Goal: Book appointment/travel/reservation

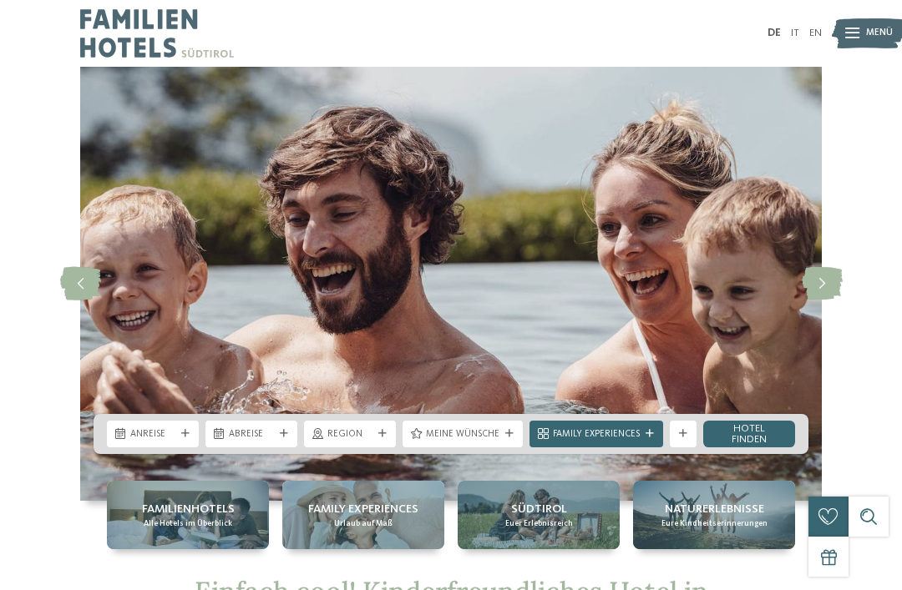
click at [187, 435] on icon at bounding box center [185, 434] width 8 height 8
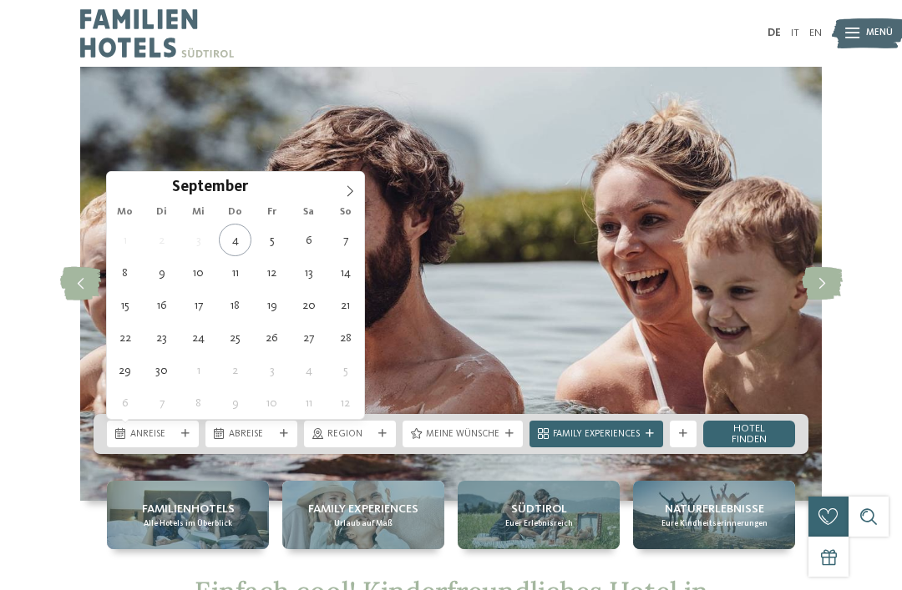
type div "07.09.2025"
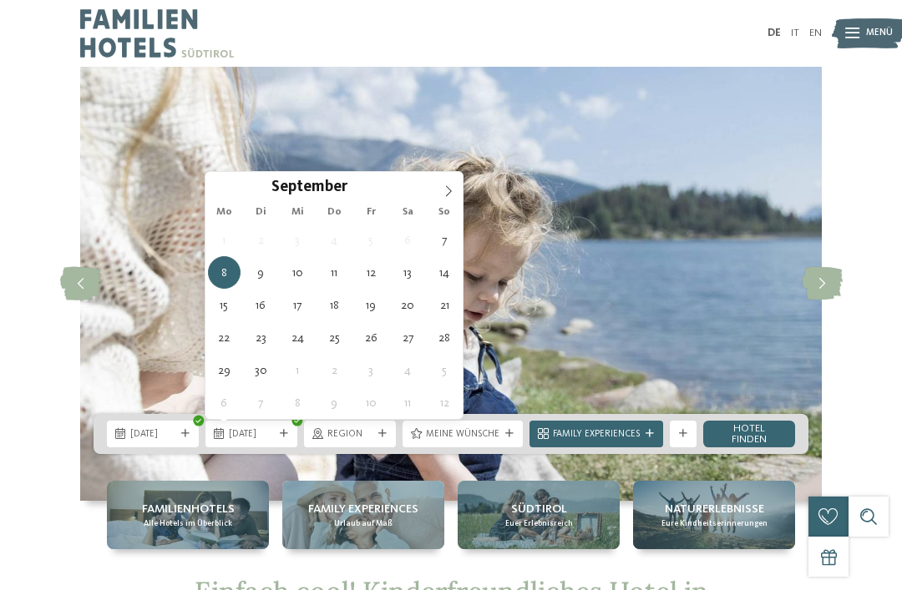
type div "11.09.2025"
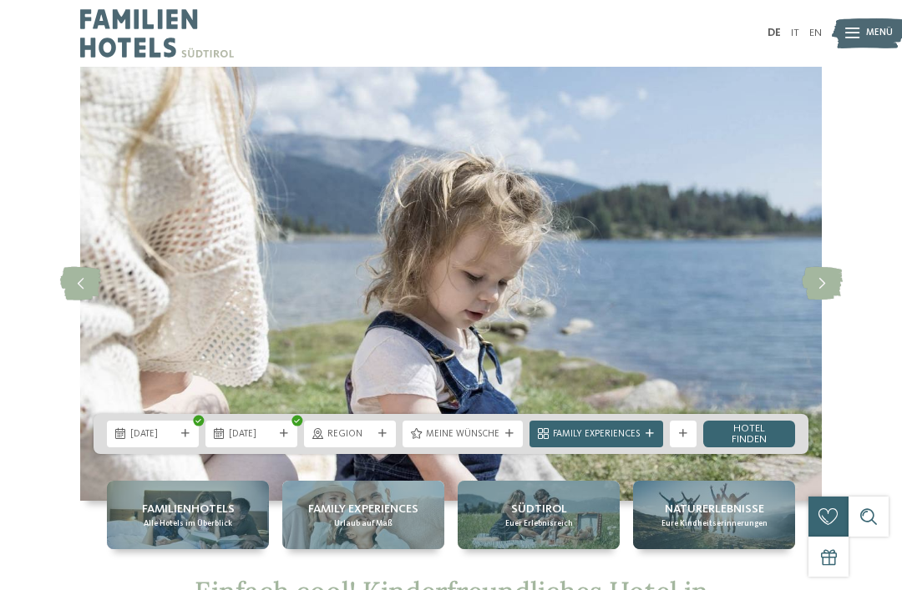
click at [629, 434] on span "Family Experiences" at bounding box center [596, 434] width 87 height 13
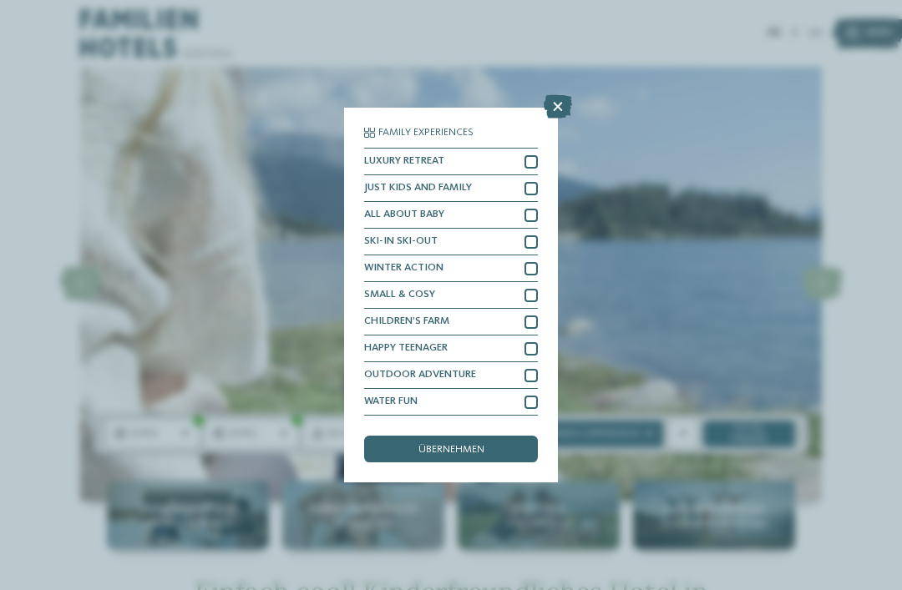
click at [547, 95] on icon at bounding box center [558, 106] width 28 height 23
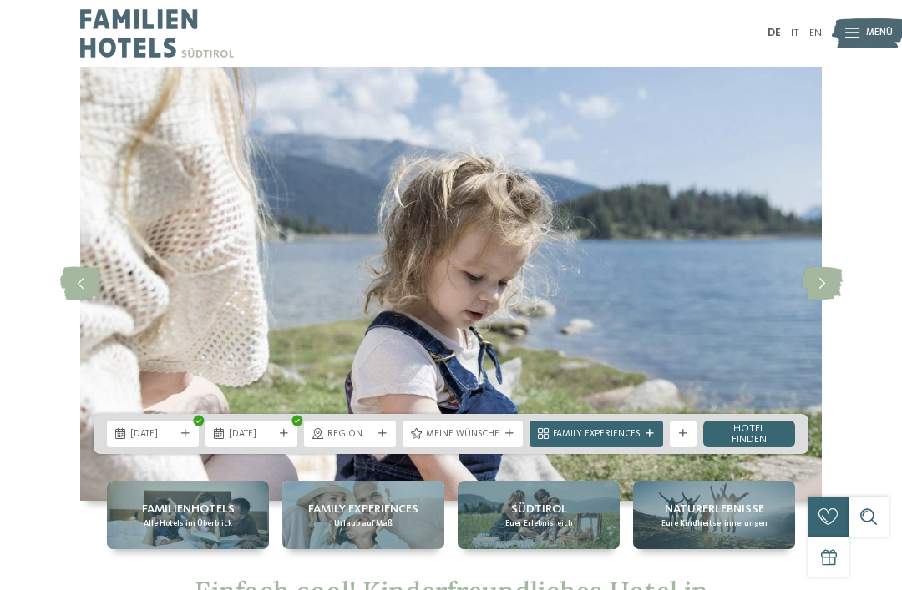
click at [764, 437] on link "Hotel finden" at bounding box center [749, 434] width 92 height 27
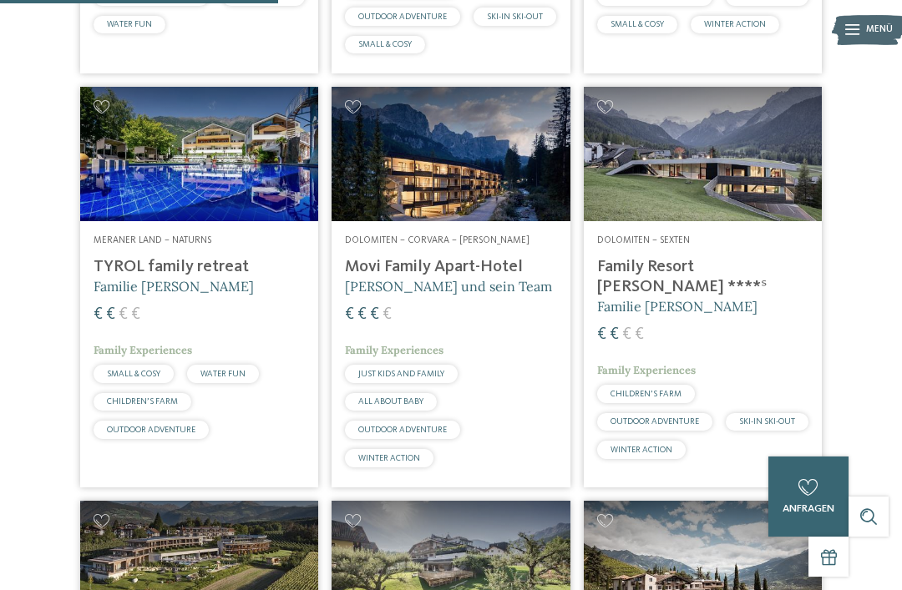
scroll to position [1206, 0]
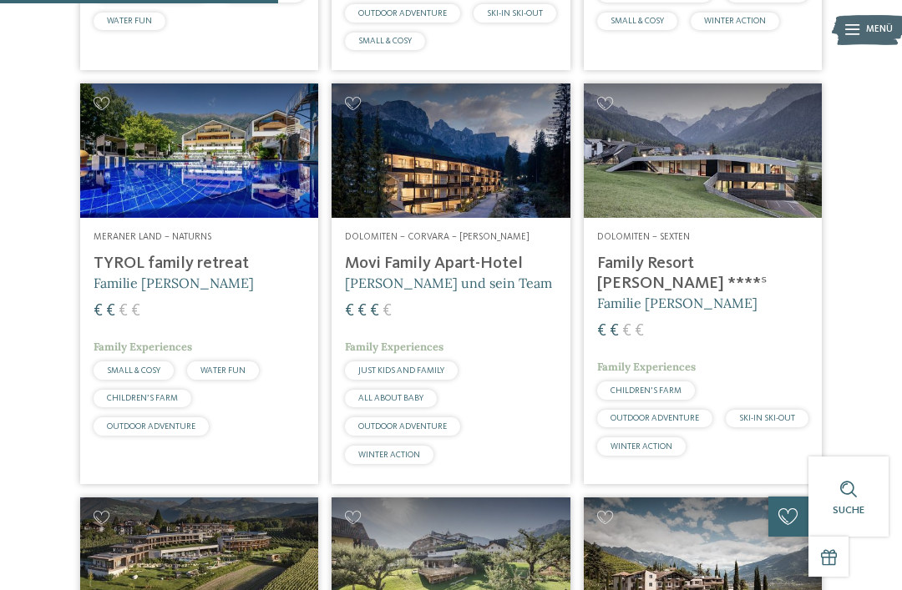
click at [265, 206] on img at bounding box center [199, 150] width 238 height 134
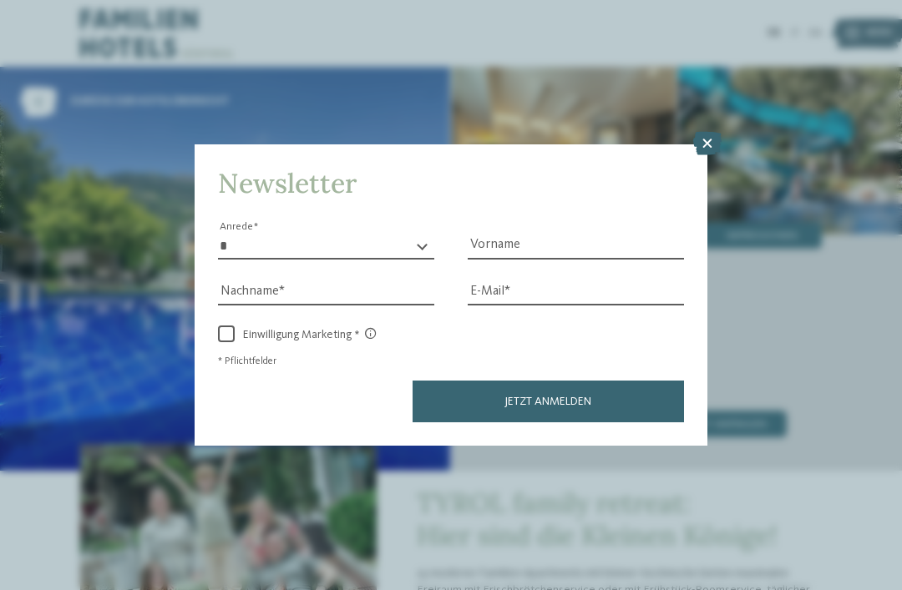
click at [710, 132] on icon at bounding box center [707, 143] width 28 height 23
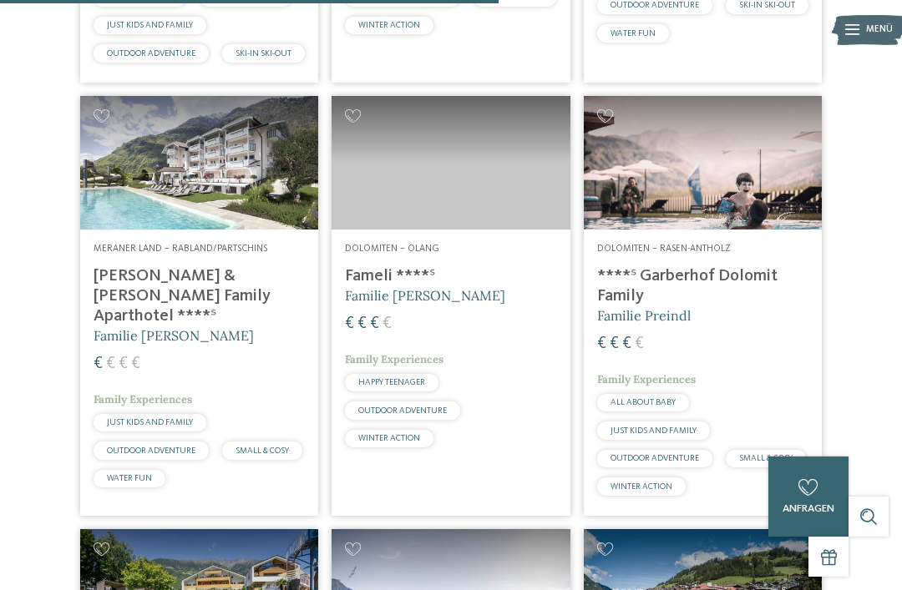
scroll to position [2350, 0]
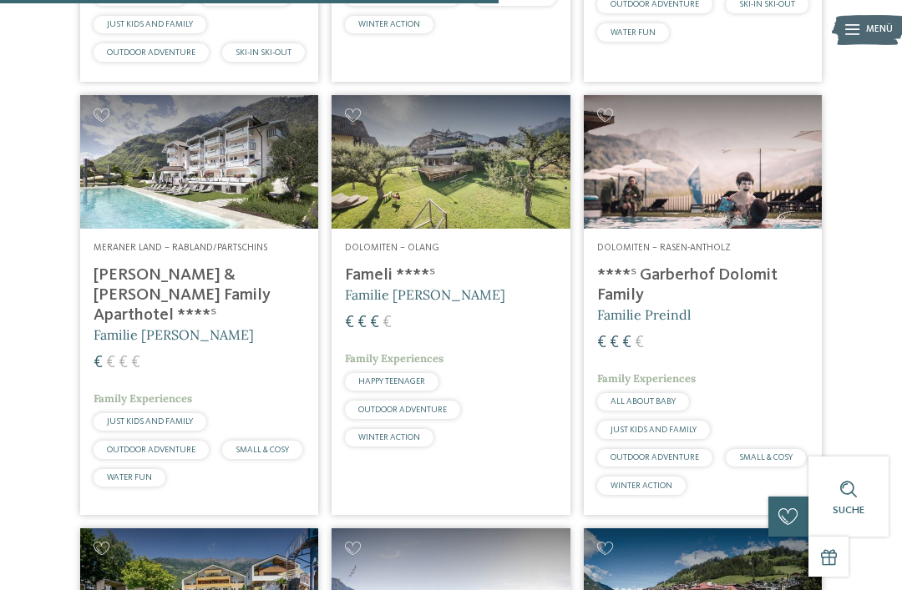
click at [215, 326] on h4 "[PERSON_NAME] & [PERSON_NAME] Family Aparthotel ****ˢ" at bounding box center [199, 295] width 211 height 60
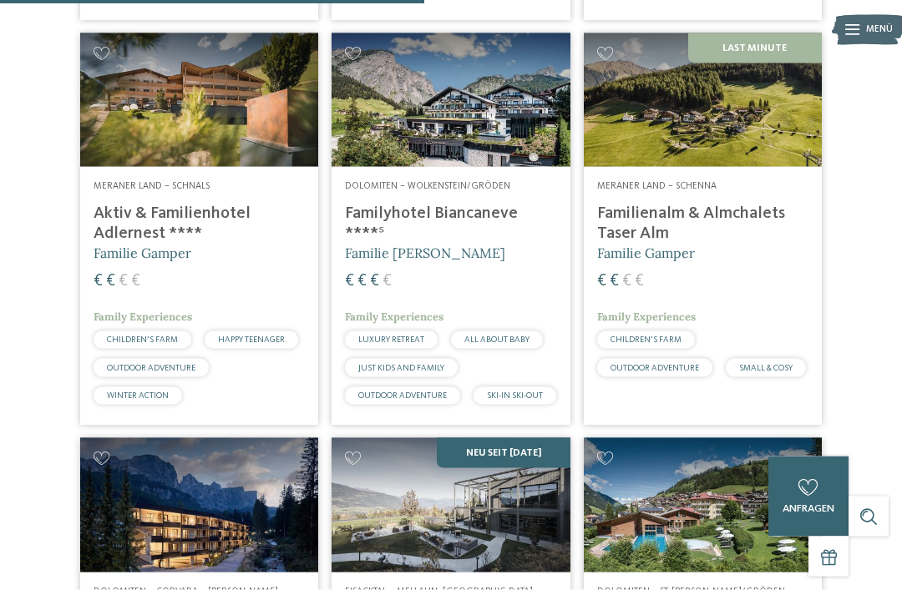
scroll to position [2021, 0]
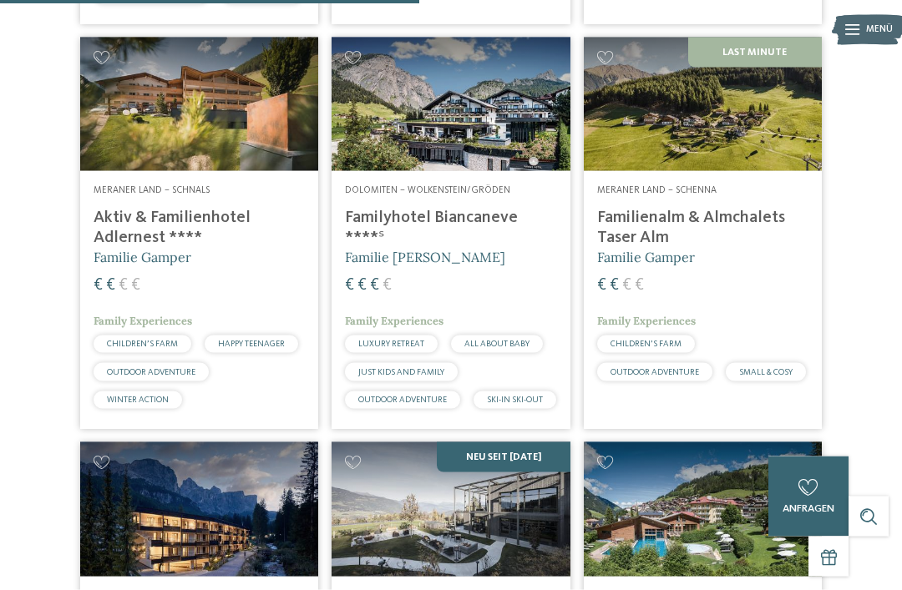
click at [210, 240] on h4 "Aktiv & Familienhotel Adlernest ****" at bounding box center [199, 228] width 211 height 40
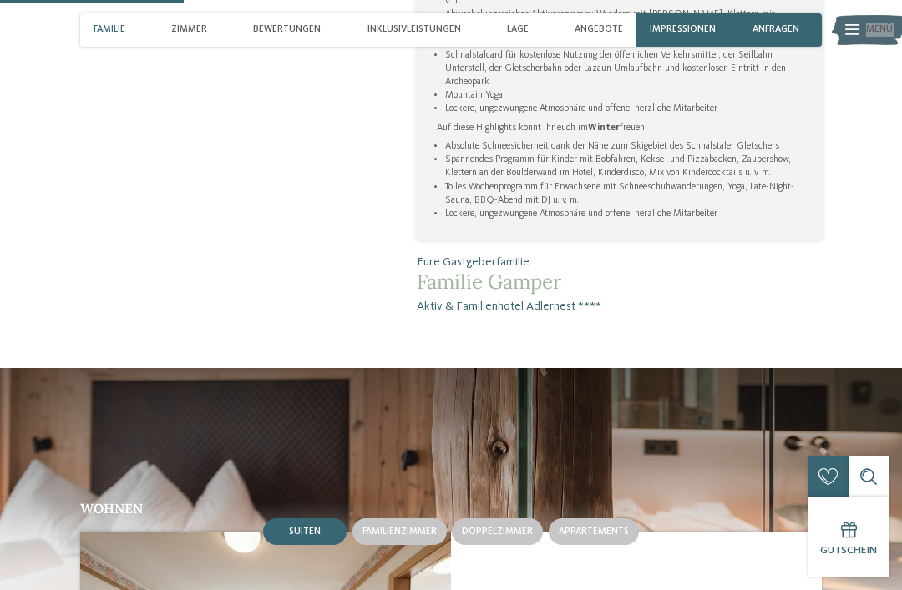
scroll to position [946, 0]
